Goal: Task Accomplishment & Management: Manage account settings

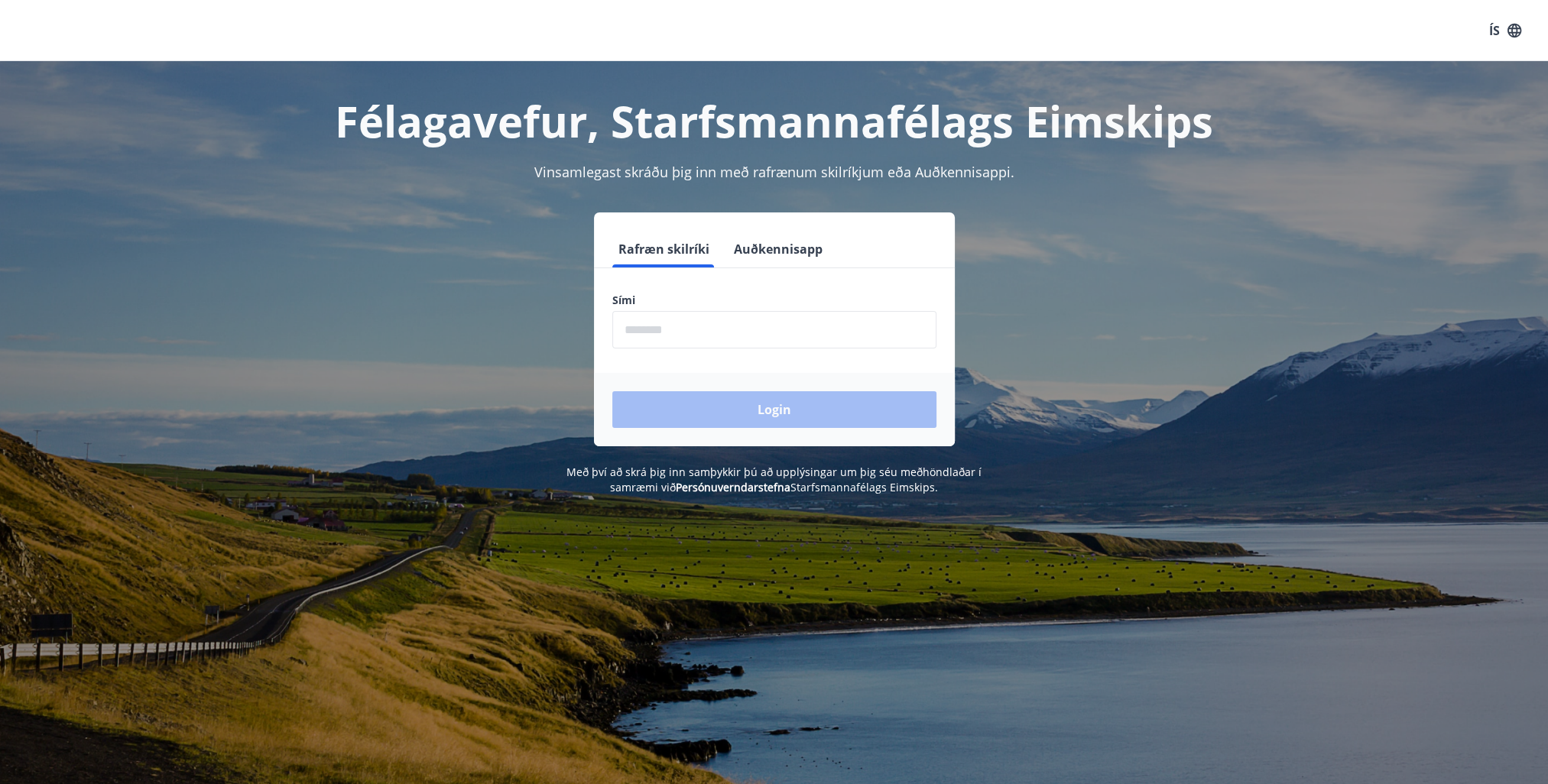
click at [710, 337] on input "phone" at bounding box center [774, 329] width 324 height 38
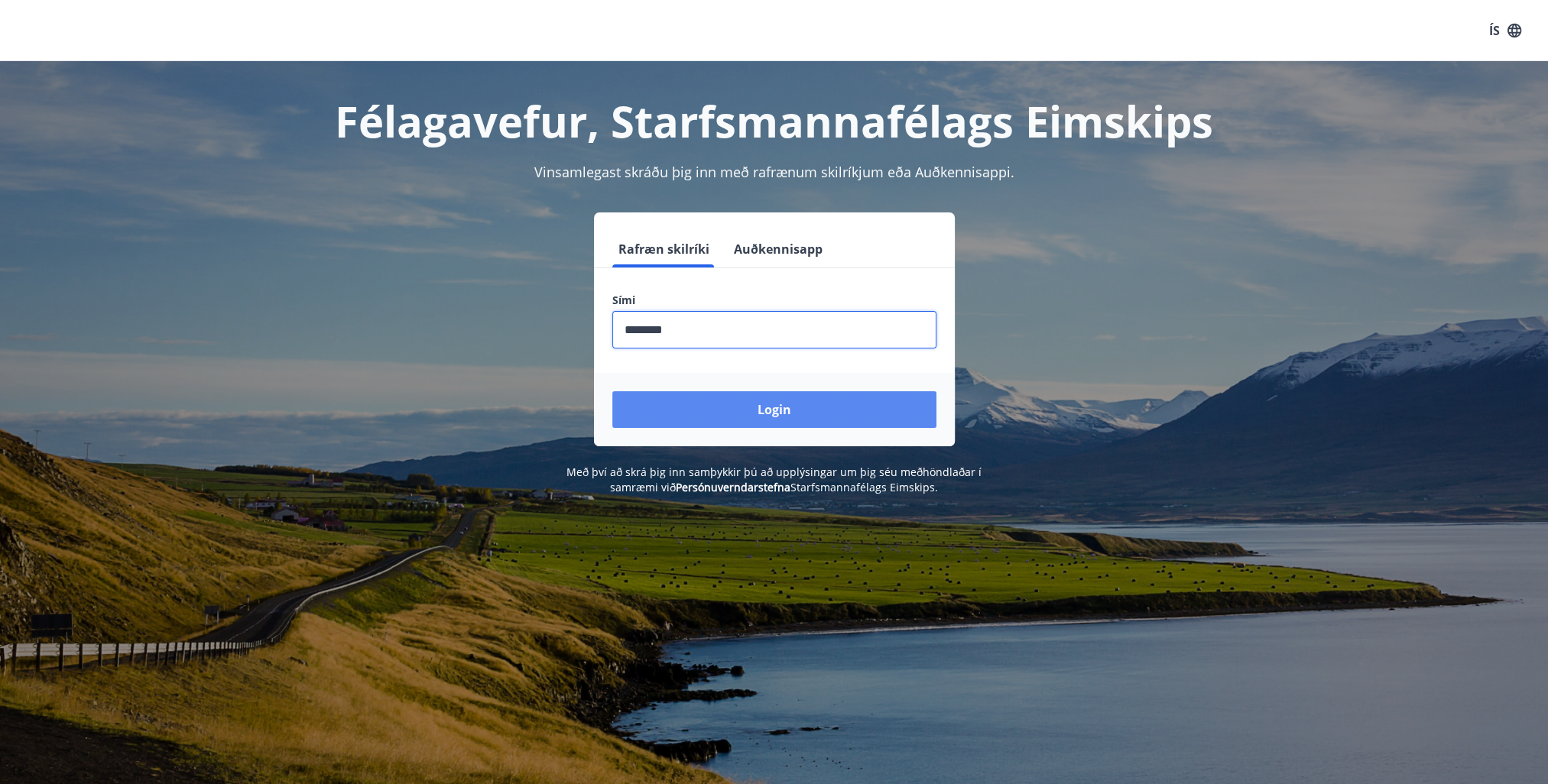
type input "********"
click at [612, 392] on button "Login" at bounding box center [774, 410] width 324 height 37
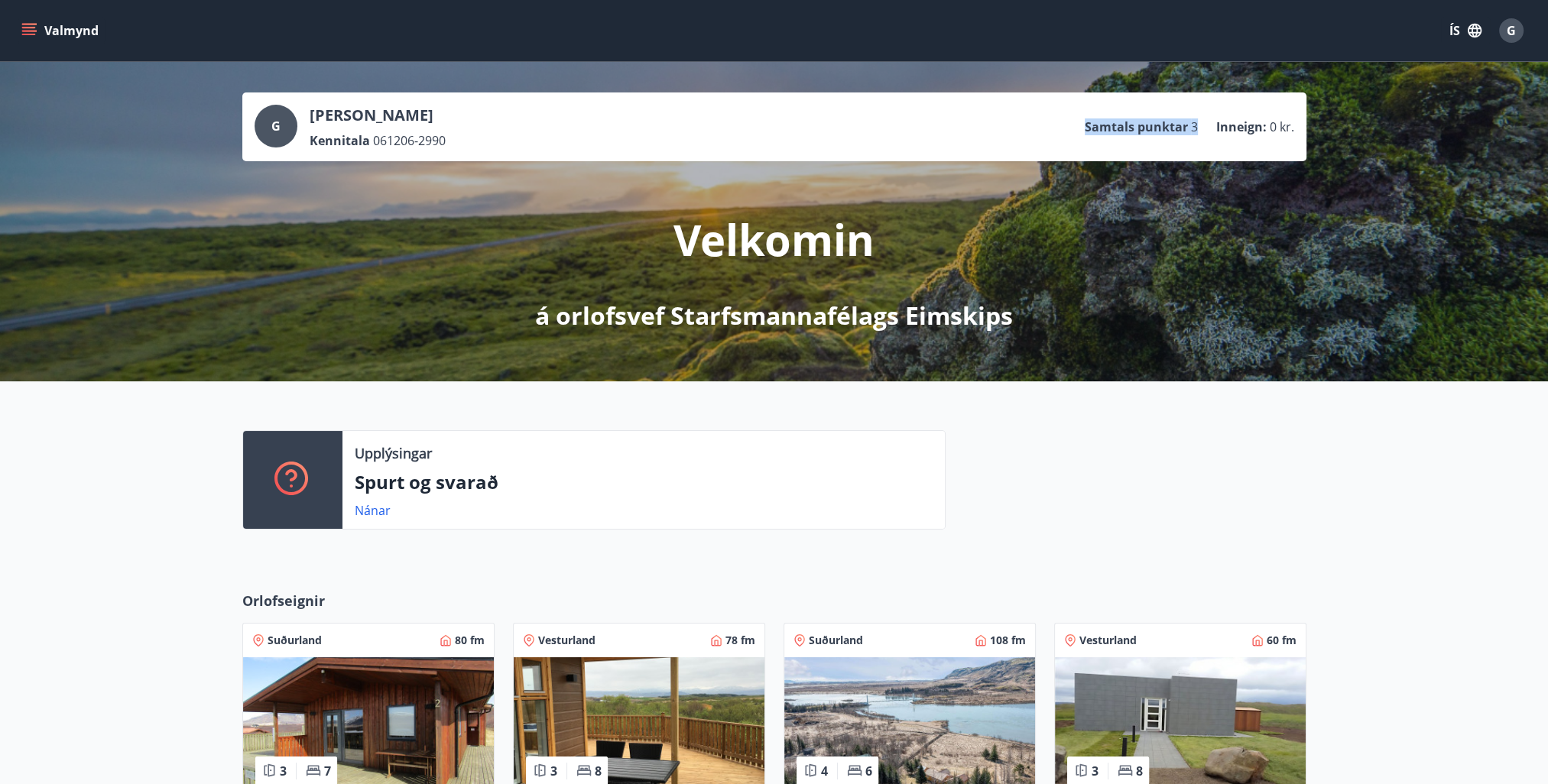
drag, startPoint x: 1197, startPoint y: 126, endPoint x: 1082, endPoint y: 137, distance: 115.5
click at [1082, 137] on div "G Gabríel Davíð Hjálmarsson Kennitala 061206-2990 Samtals punktar 3 Inneign : 0…" at bounding box center [774, 126] width 1039 height 44
drag, startPoint x: 1082, startPoint y: 137, endPoint x: 1099, endPoint y: 130, distance: 18.4
click at [1099, 130] on p "Samtals punktar" at bounding box center [1136, 127] width 103 height 16
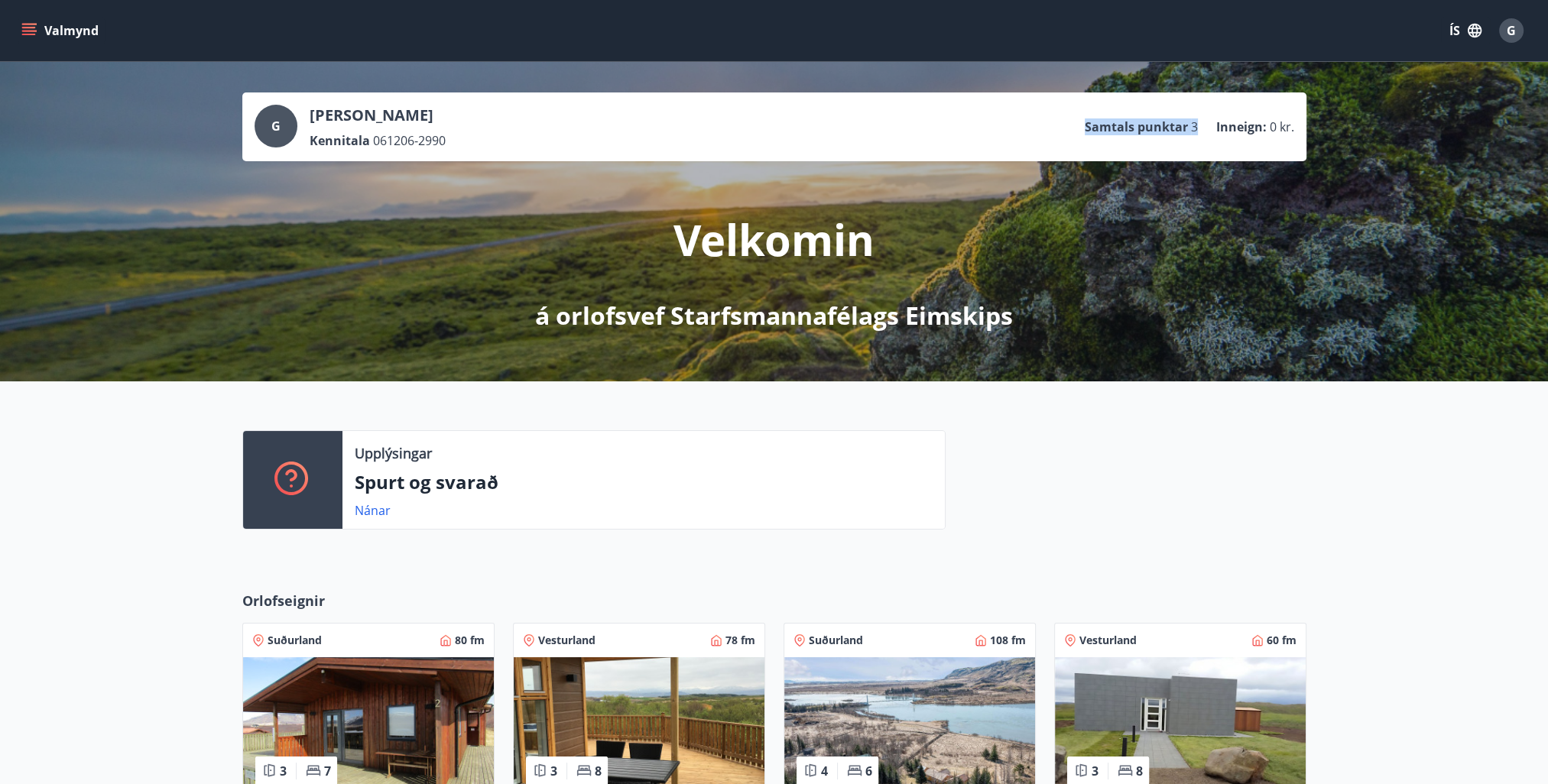
drag, startPoint x: 1099, startPoint y: 130, endPoint x: 1076, endPoint y: 137, distance: 24.0
click at [1076, 137] on div "G Gabríel Davíð Hjálmarsson Kennitala 061206-2990 Samtals punktar 3 Inneign : 0…" at bounding box center [774, 126] width 1039 height 44
click at [1071, 148] on div "G Gabríel Davíð Hjálmarsson Kennitala 061206-2990 Samtals punktar 3 Inneign : 0…" at bounding box center [774, 126] width 1064 height 69
click at [383, 506] on link "Nánar" at bounding box center [372, 510] width 36 height 16
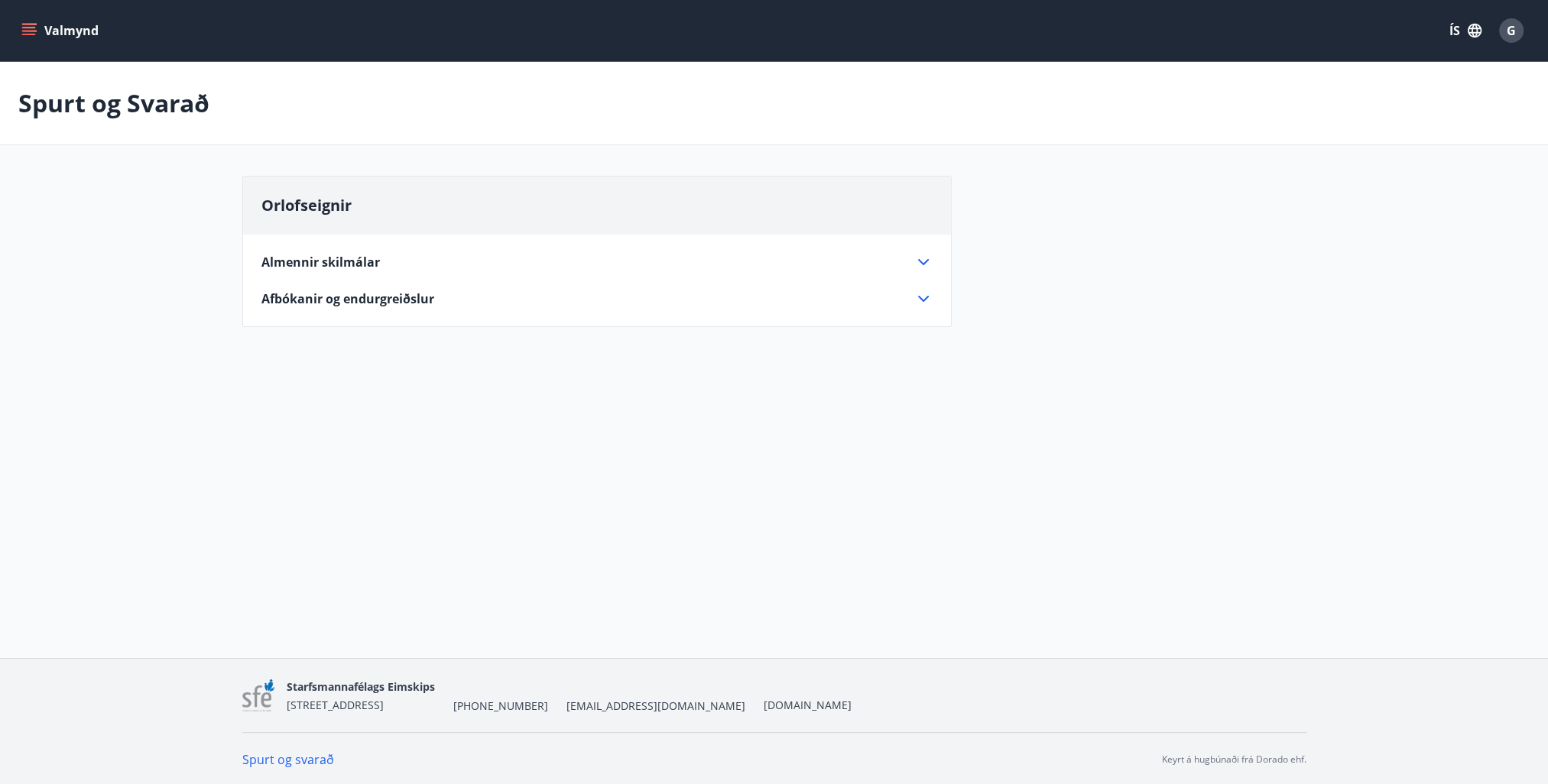
click at [442, 270] on div "Almennir skilmálar" at bounding box center [588, 262] width 653 height 16
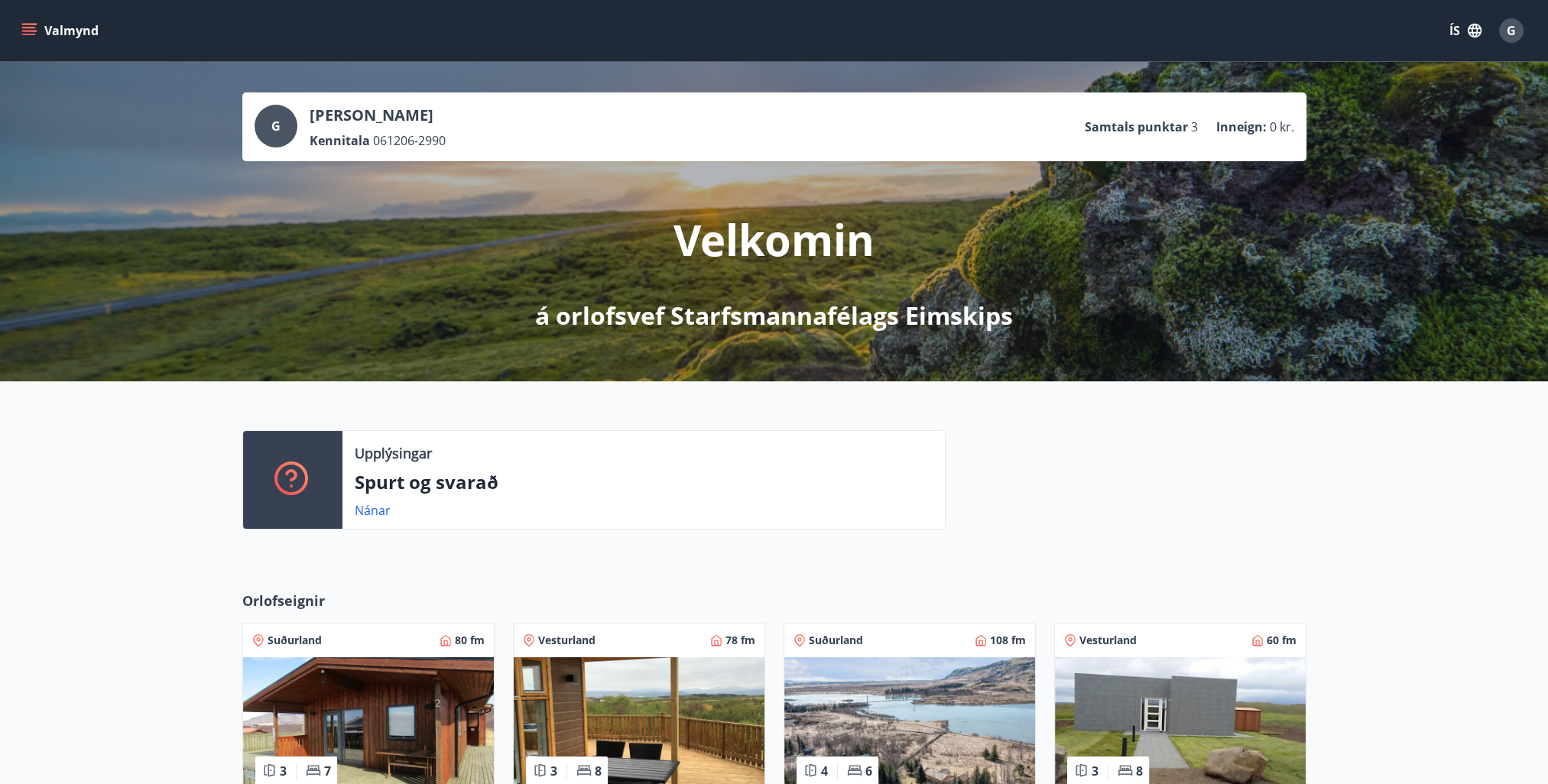
click at [86, 28] on button "Valmynd" at bounding box center [61, 30] width 86 height 27
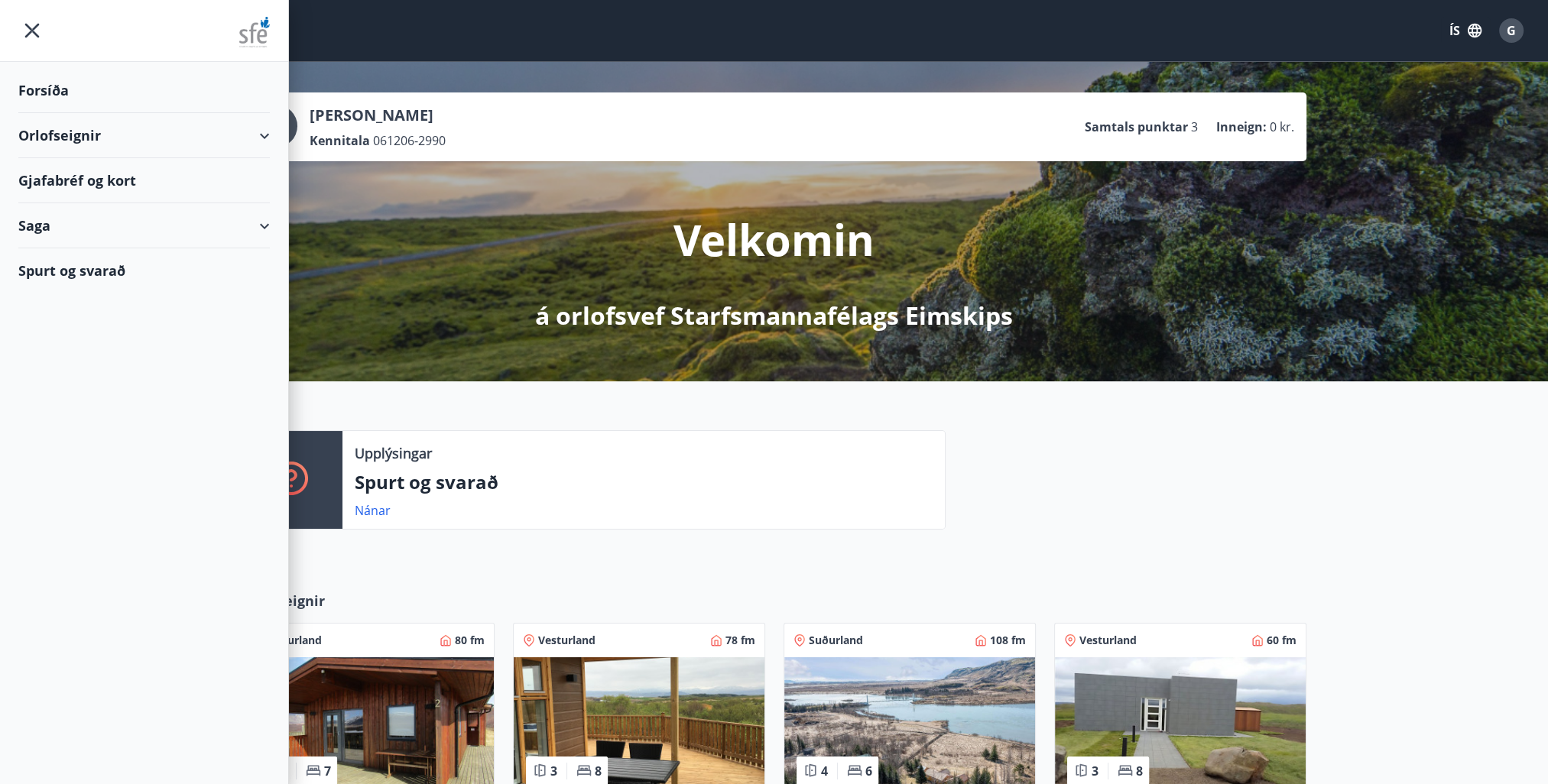
click at [124, 96] on div "Forsíða" at bounding box center [144, 90] width 252 height 45
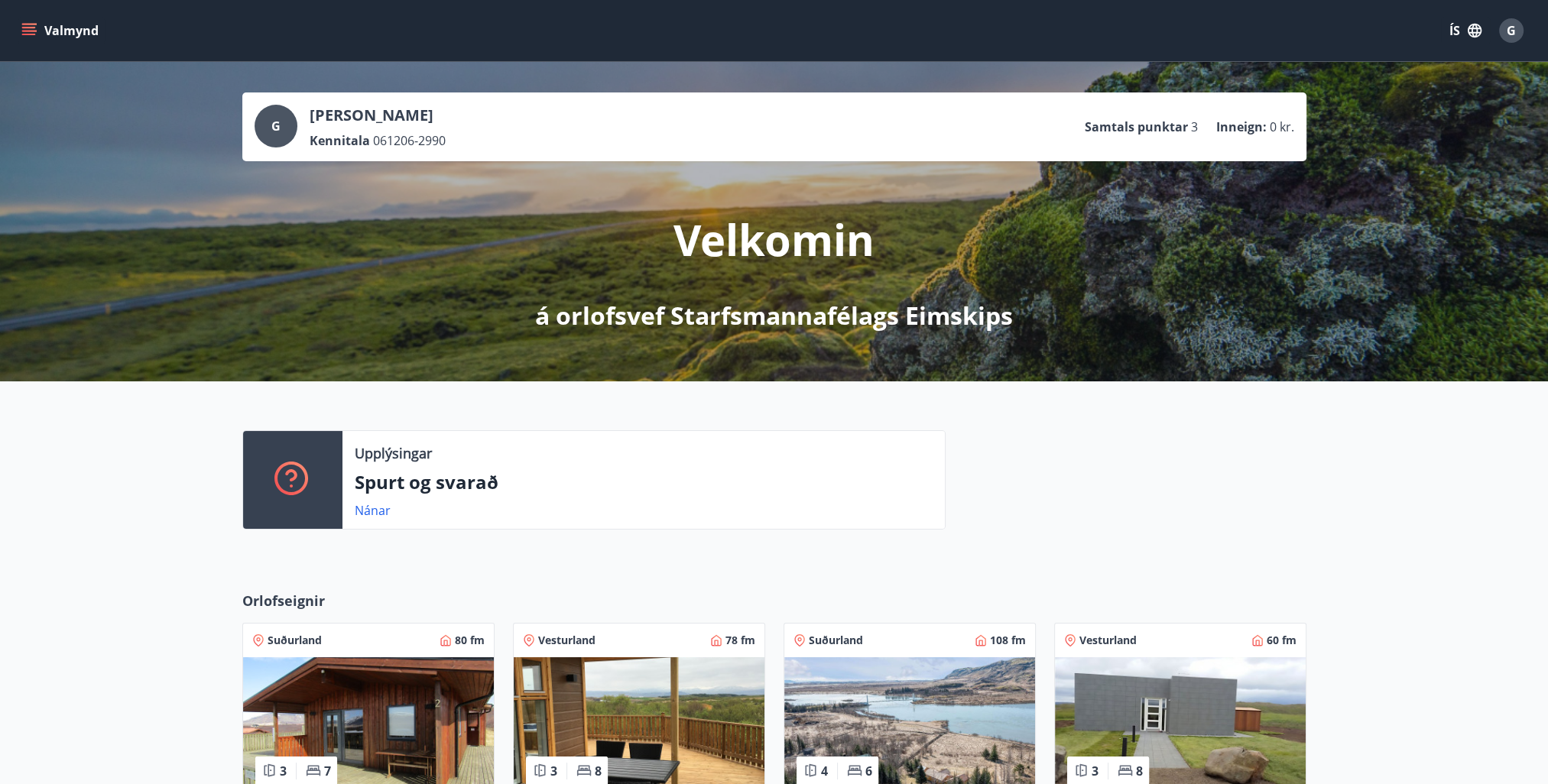
click at [51, 34] on button "Valmynd" at bounding box center [61, 30] width 86 height 27
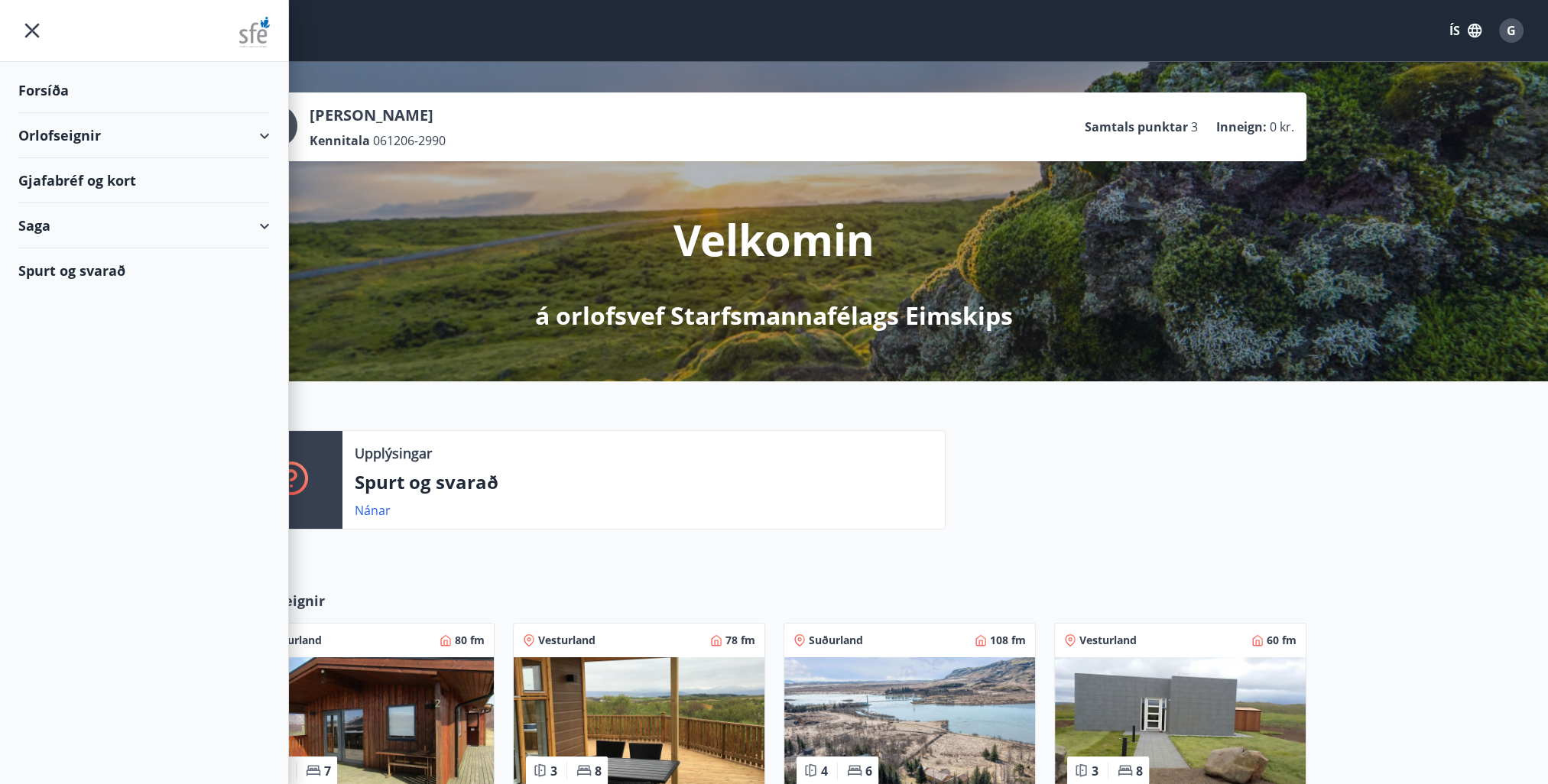
click at [263, 130] on div "Orlofseignir" at bounding box center [144, 135] width 252 height 45
click at [140, 209] on div "Bókunardagatal" at bounding box center [144, 206] width 227 height 32
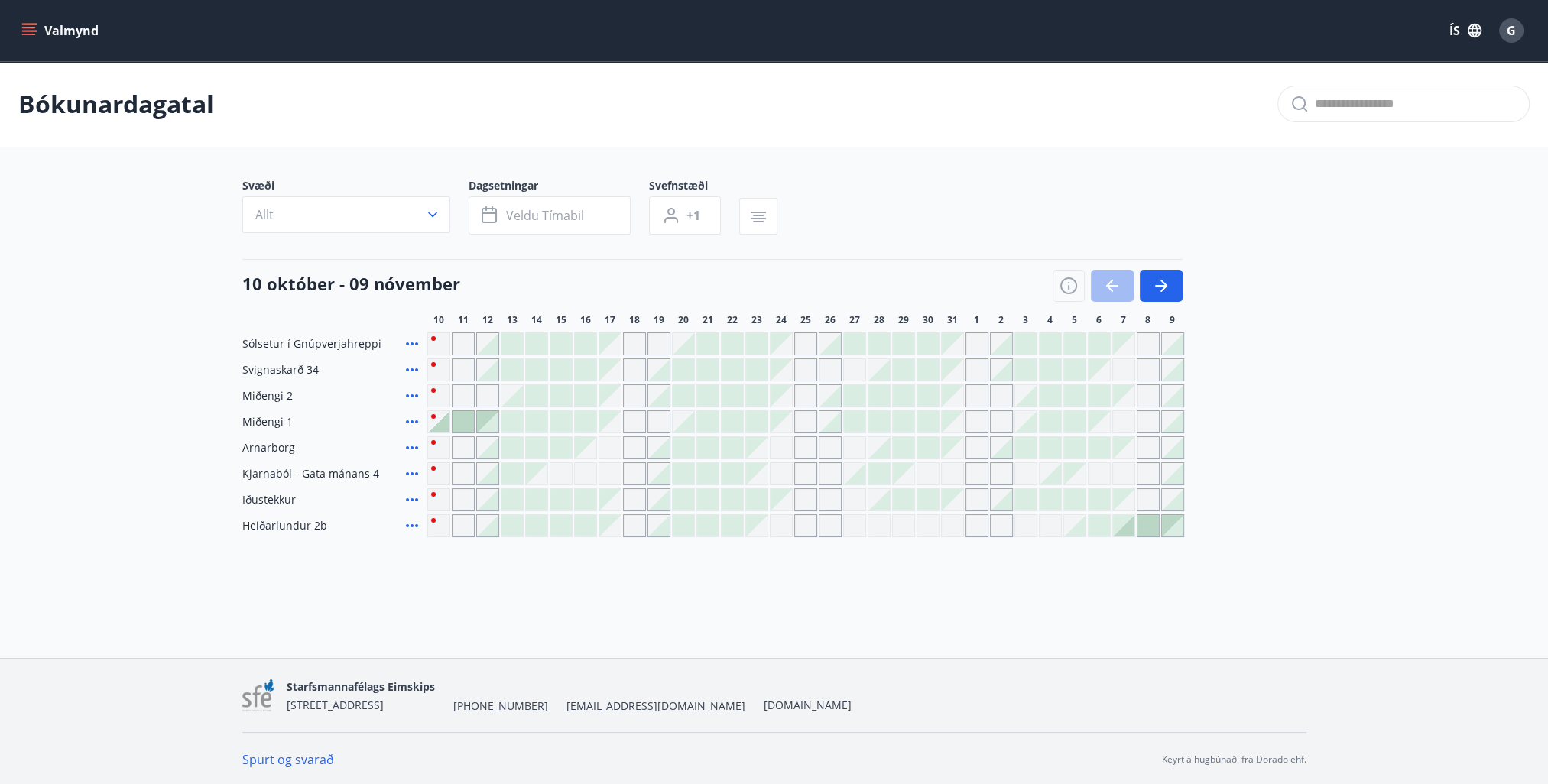
click at [32, 13] on div "Valmynd ÍS G" at bounding box center [774, 30] width 1511 height 37
click at [30, 24] on icon "menu" at bounding box center [30, 25] width 16 height 2
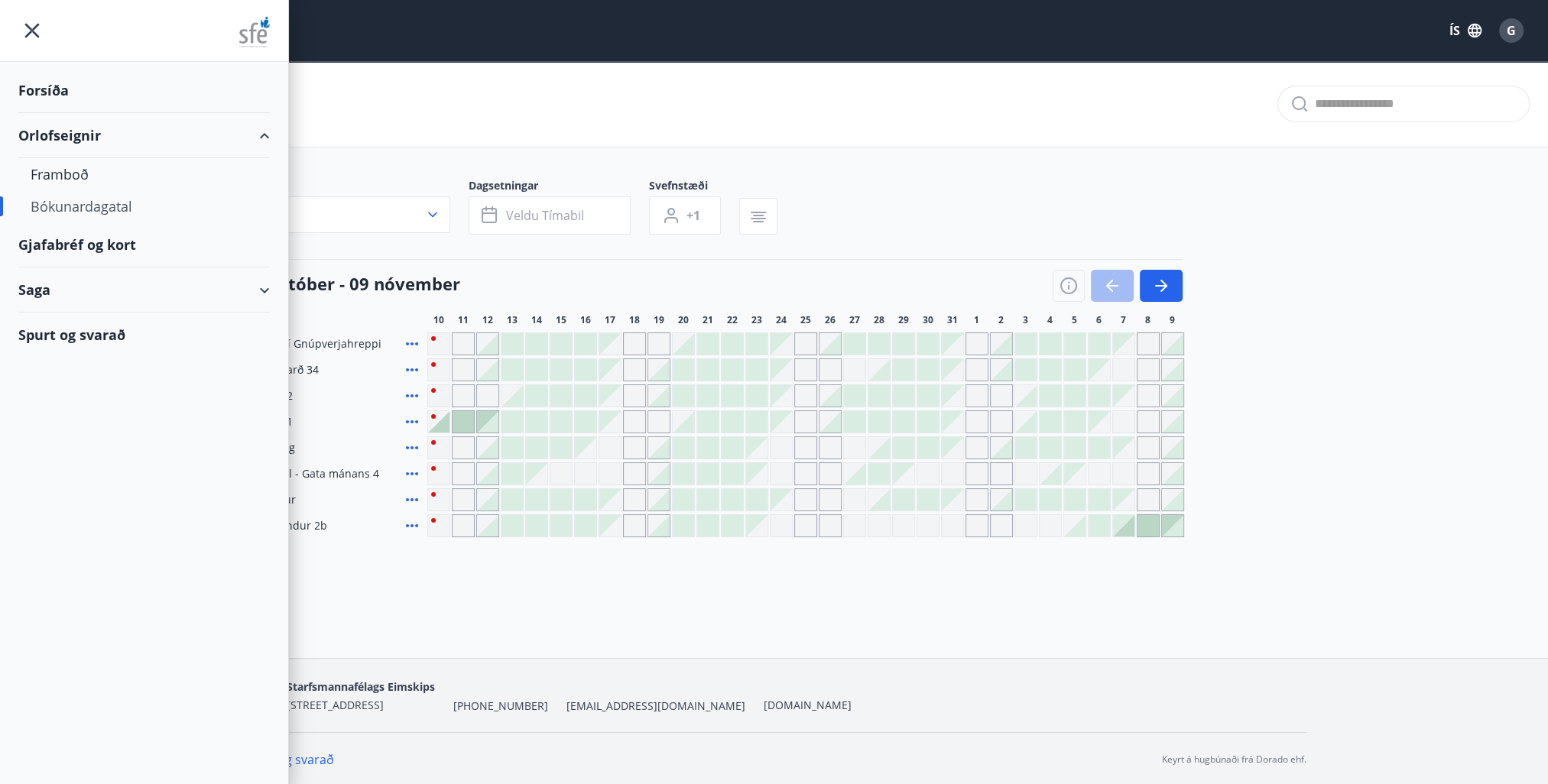
click at [251, 288] on div "Saga" at bounding box center [144, 289] width 252 height 45
click at [113, 233] on div "Gjafabréf og kort" at bounding box center [144, 244] width 252 height 45
